Goal: Task Accomplishment & Management: Manage account settings

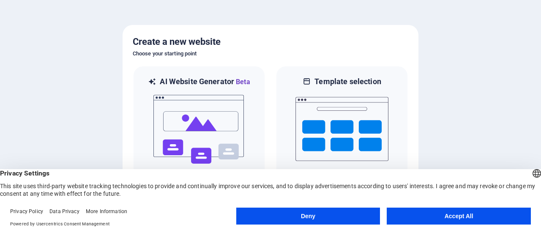
click at [455, 214] on button "Accept All" at bounding box center [459, 215] width 144 height 17
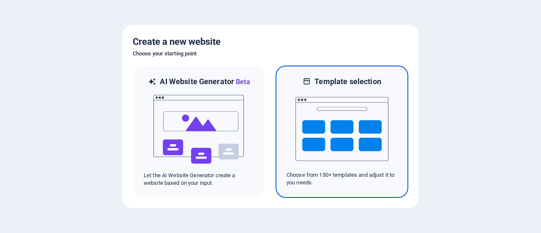
click at [366, 176] on p "Choose from 150+ templates and adjust it to you needs." at bounding box center [341, 178] width 111 height 15
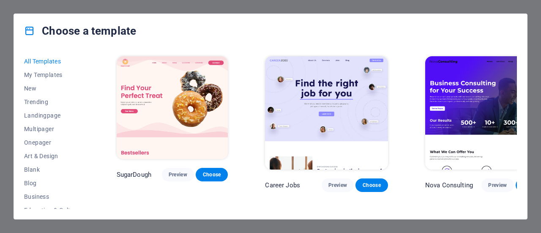
drag, startPoint x: 91, startPoint y: 114, endPoint x: 90, endPoint y: 131, distance: 16.9
click at [90, 131] on div "All Templates My Templates New Trending Landingpage Multipager Onepager Art & D…" at bounding box center [270, 133] width 513 height 171
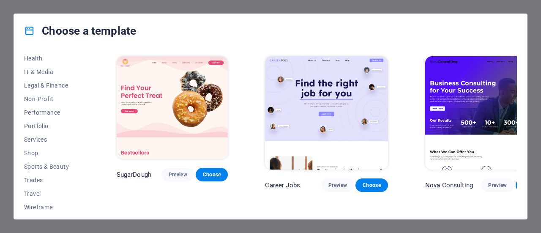
scroll to position [197, 0]
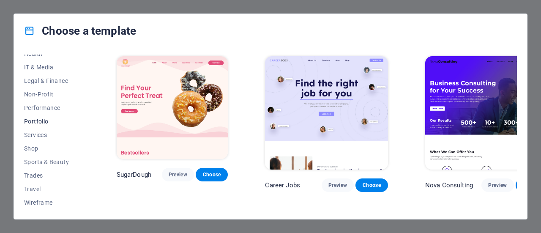
click at [37, 120] on span "Portfolio" at bounding box center [51, 121] width 55 height 7
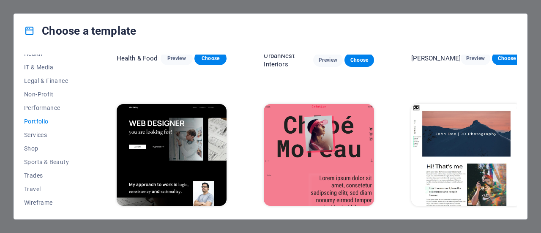
scroll to position [76, 0]
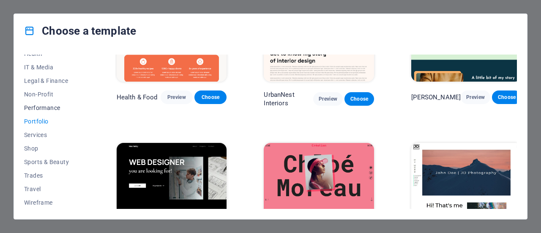
click at [44, 107] on span "Performance" at bounding box center [51, 107] width 55 height 7
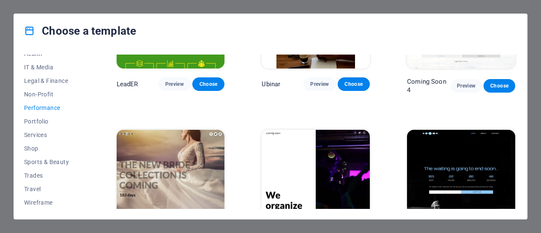
scroll to position [757, 0]
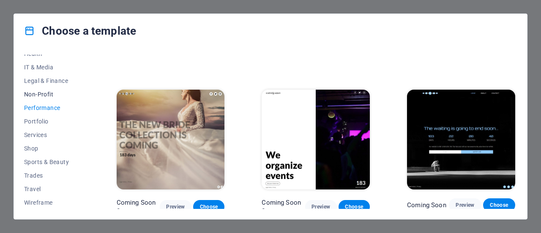
click at [48, 94] on span "Non-Profit" at bounding box center [51, 94] width 55 height 7
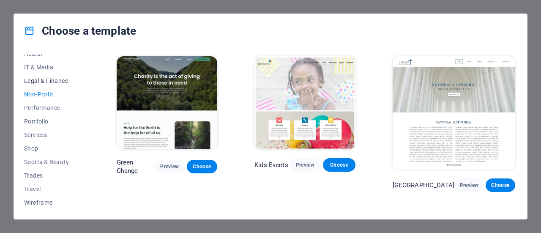
click at [50, 81] on span "Legal & Finance" at bounding box center [51, 80] width 55 height 7
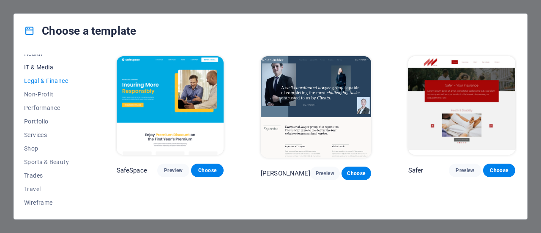
click at [47, 66] on span "IT & Media" at bounding box center [51, 67] width 55 height 7
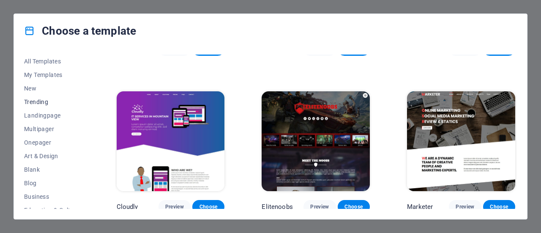
click at [44, 99] on span "Trending" at bounding box center [51, 101] width 55 height 7
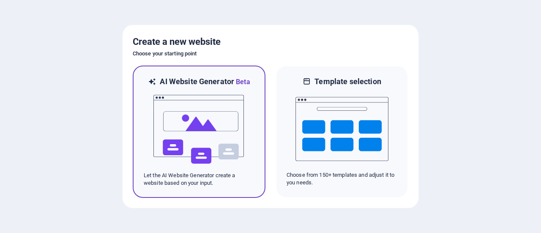
click at [215, 141] on img at bounding box center [199, 129] width 93 height 85
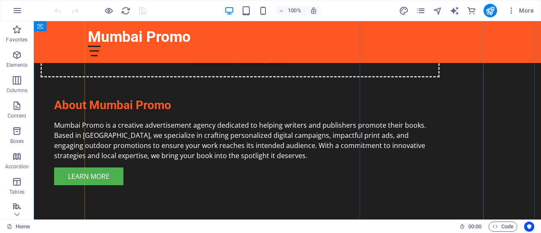
scroll to position [803, 0]
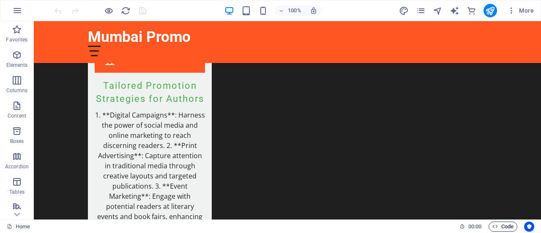
click at [498, 224] on span "Code" at bounding box center [502, 226] width 21 height 10
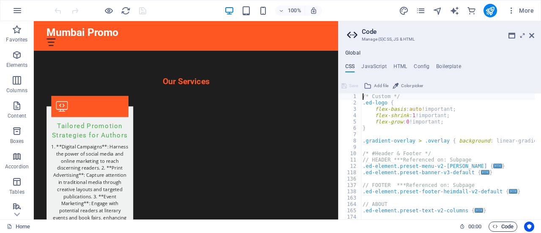
scroll to position [888, 0]
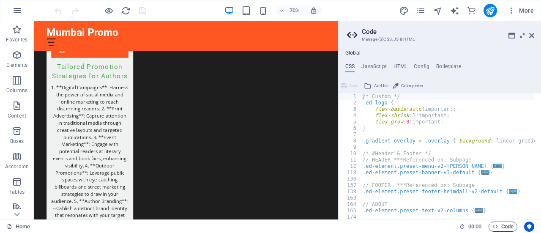
click at [498, 224] on span "Code" at bounding box center [502, 226] width 21 height 10
click at [533, 33] on icon at bounding box center [531, 35] width 5 height 7
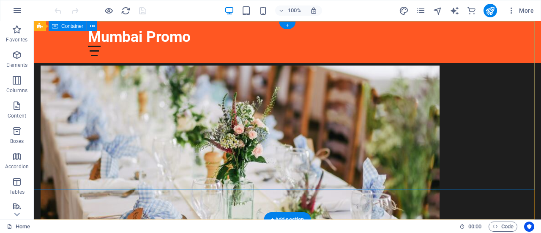
scroll to position [0, 0]
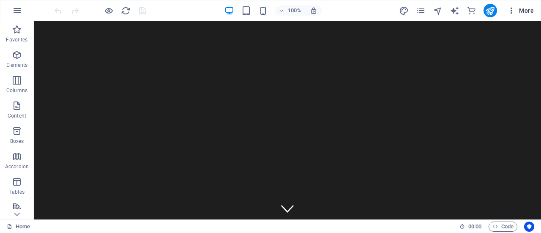
click at [529, 8] on span "More" at bounding box center [520, 10] width 27 height 8
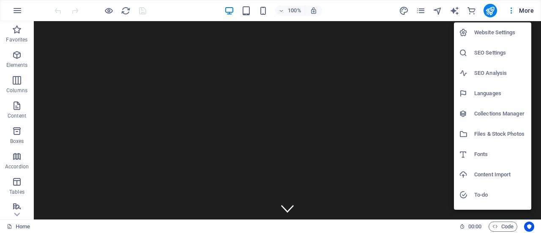
click at [509, 33] on h6 "Website Settings" at bounding box center [500, 32] width 52 height 10
